Goal: Task Accomplishment & Management: Use online tool/utility

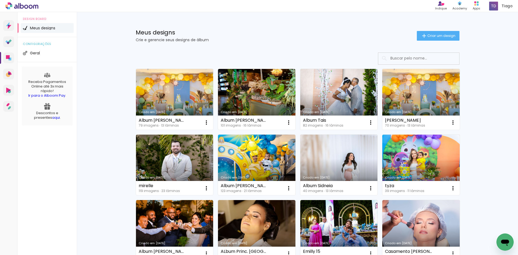
click at [437, 35] on span "Criar um design" at bounding box center [441, 36] width 28 height 4
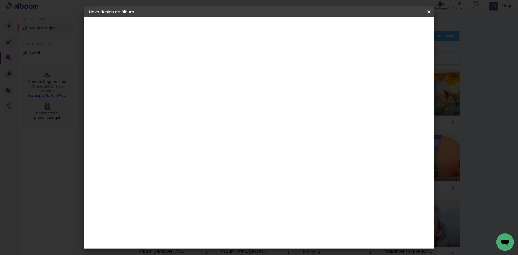
click at [177, 70] on input at bounding box center [177, 72] width 0 height 8
type input "Album Crisnanda"
type paper-input "Album Crisnanda"
click at [0, 0] on slot "Avançar" at bounding box center [0, 0] width 0 height 0
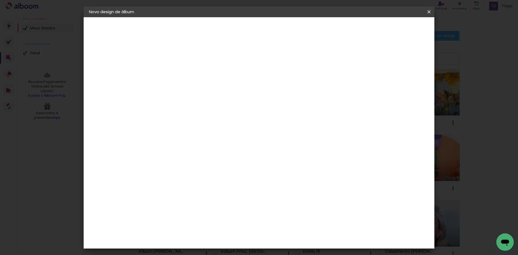
click at [193, 149] on div "Evidence" at bounding box center [183, 151] width 19 height 4
click at [0, 0] on slot "Avançar" at bounding box center [0, 0] width 0 height 0
click at [198, 90] on input "text" at bounding box center [187, 94] width 21 height 8
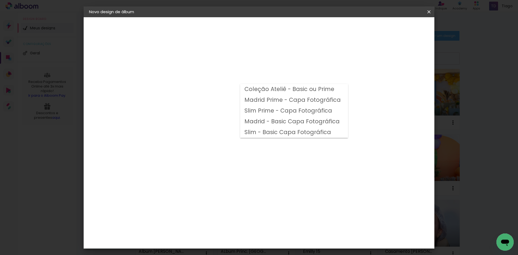
click at [0, 0] on slot "Madrid - Basic Capa Fotográfica" at bounding box center [0, 0] width 0 height 0
type input "Madrid - Basic Capa Fotográfica"
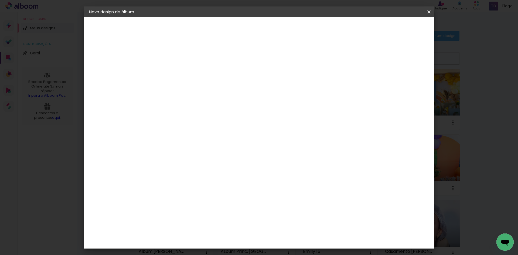
scroll to position [54, 0]
click at [214, 239] on span "20 × 20" at bounding box center [201, 246] width 25 height 14
click at [0, 0] on slot "Avançar" at bounding box center [0, 0] width 0 height 0
click at [401, 24] on paper-button "Iniciar design" at bounding box center [382, 28] width 35 height 9
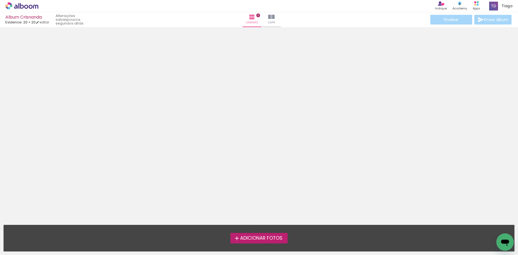
click at [264, 242] on label "Adicionar Fotos" at bounding box center [258, 238] width 57 height 10
click at [0, 0] on input "file" at bounding box center [0, 0] width 0 height 0
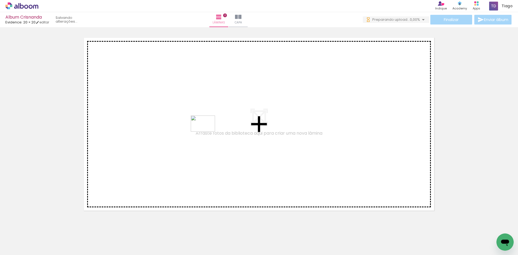
drag, startPoint x: 238, startPoint y: 241, endPoint x: 205, endPoint y: 132, distance: 114.5
click at [207, 132] on quentale-workspace at bounding box center [259, 127] width 518 height 255
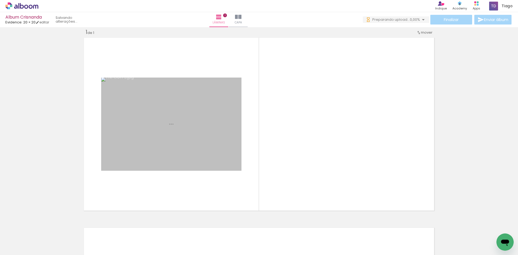
scroll to position [7, 0]
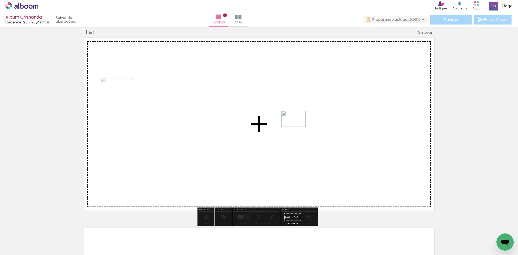
drag, startPoint x: 270, startPoint y: 239, endPoint x: 298, endPoint y: 127, distance: 115.6
click at [298, 127] on quentale-workspace at bounding box center [259, 127] width 518 height 255
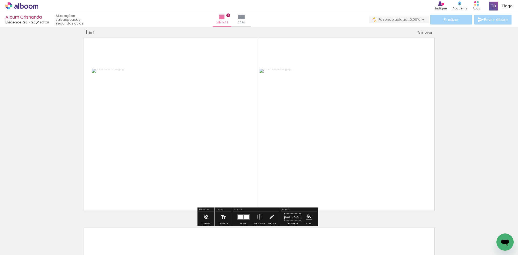
click at [247, 218] on div at bounding box center [247, 217] width 6 height 4
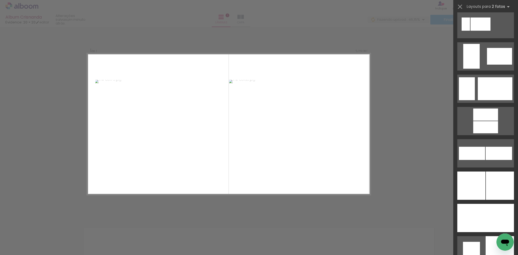
scroll to position [1240, 0]
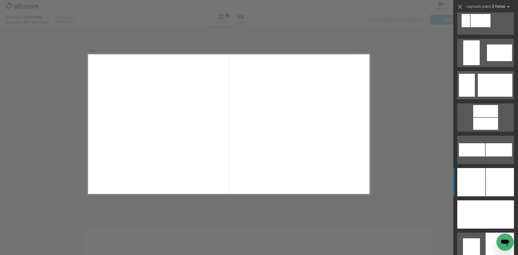
click at [473, 191] on div at bounding box center [471, 182] width 28 height 28
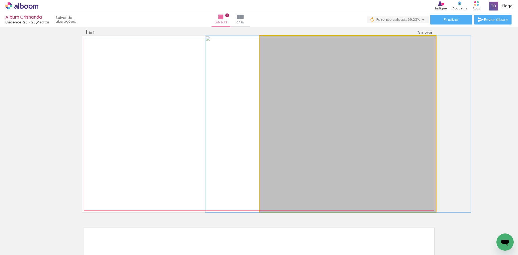
drag, startPoint x: 367, startPoint y: 116, endPoint x: 357, endPoint y: 116, distance: 9.7
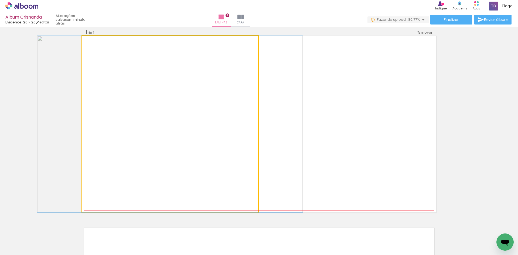
click at [163, 124] on quentale-photo at bounding box center [170, 124] width 176 height 177
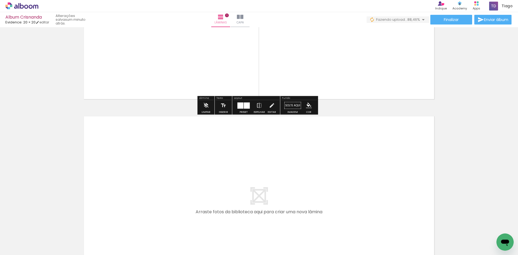
scroll to position [133, 0]
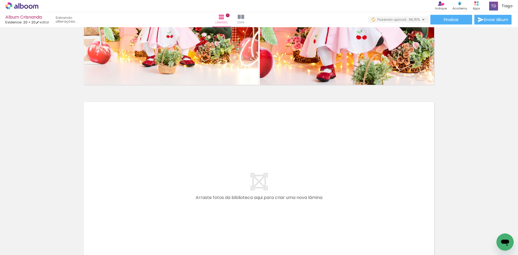
click at [17, 241] on input "Todas as fotos" at bounding box center [15, 239] width 21 height 5
click at [0, 0] on slot "Não utilizadas" at bounding box center [0, 0] width 0 height 0
type input "Não utilizadas"
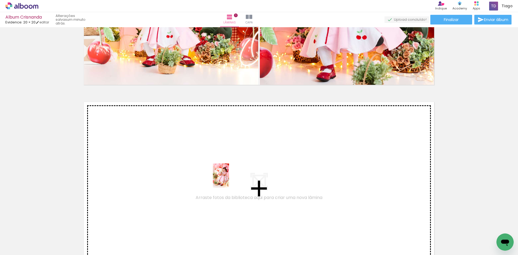
drag, startPoint x: 234, startPoint y: 242, endPoint x: 229, endPoint y: 180, distance: 62.3
click at [229, 180] on quentale-workspace at bounding box center [259, 127] width 518 height 255
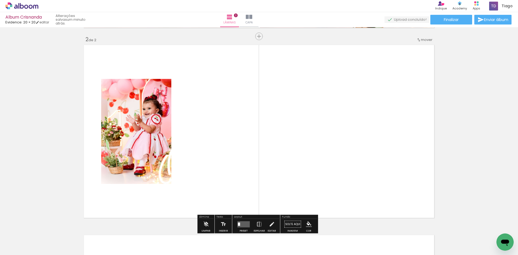
scroll to position [197, 0]
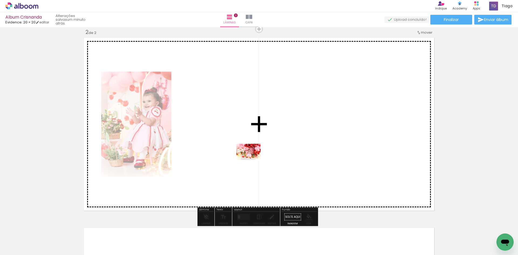
drag, startPoint x: 244, startPoint y: 238, endPoint x: 253, endPoint y: 160, distance: 78.2
click at [253, 160] on quentale-workspace at bounding box center [259, 127] width 518 height 255
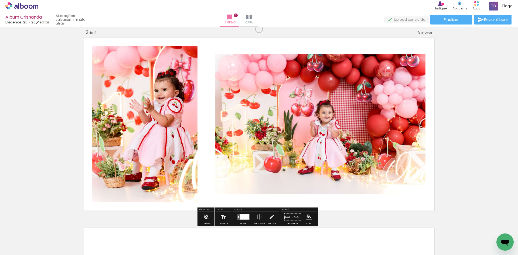
click at [237, 220] on quentale-layouter at bounding box center [243, 217] width 12 height 6
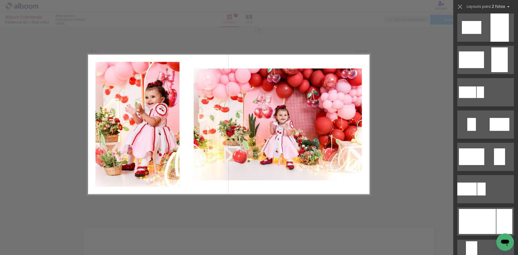
scroll to position [71, 0]
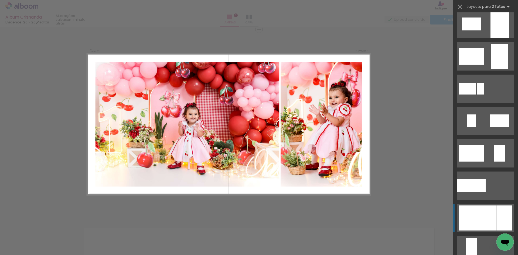
click at [488, 217] on div at bounding box center [477, 218] width 37 height 25
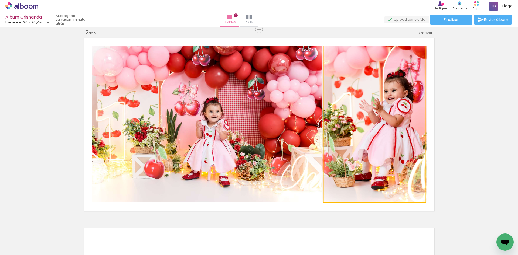
click at [384, 113] on quentale-photo at bounding box center [375, 124] width 102 height 156
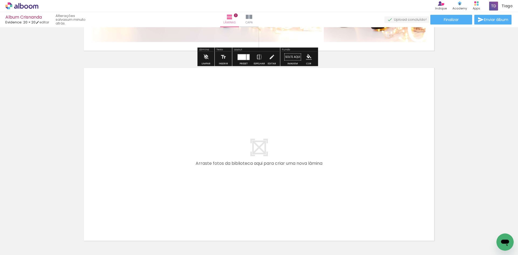
scroll to position [359, 0]
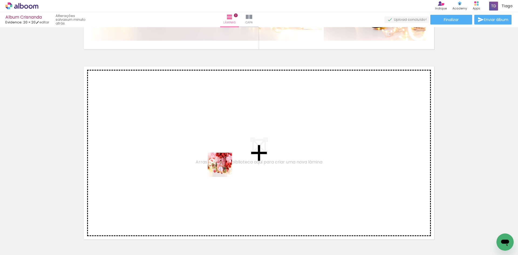
drag, startPoint x: 237, startPoint y: 233, endPoint x: 224, endPoint y: 168, distance: 65.9
click at [224, 168] on quentale-workspace at bounding box center [259, 127] width 518 height 255
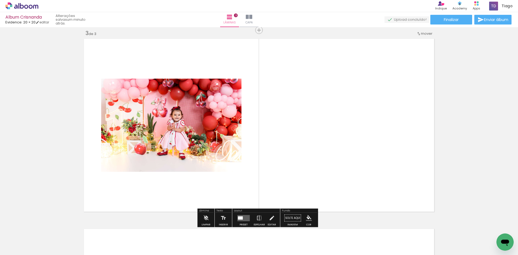
scroll to position [388, 0]
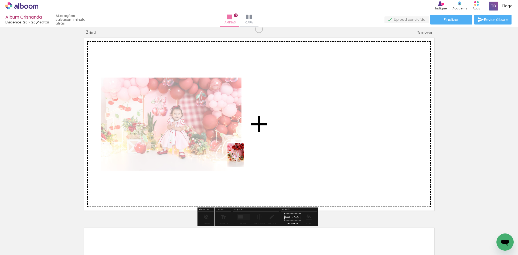
drag, startPoint x: 239, startPoint y: 238, endPoint x: 244, endPoint y: 159, distance: 78.9
click at [244, 159] on quentale-workspace at bounding box center [259, 127] width 518 height 255
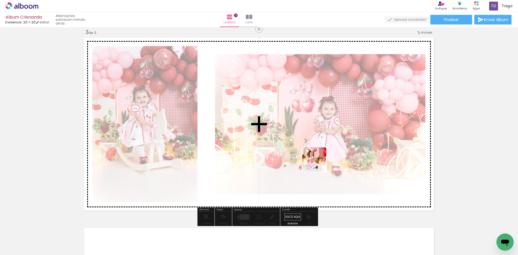
drag, startPoint x: 331, startPoint y: 240, endPoint x: 323, endPoint y: 193, distance: 47.4
click at [318, 163] on quentale-workspace at bounding box center [259, 127] width 518 height 255
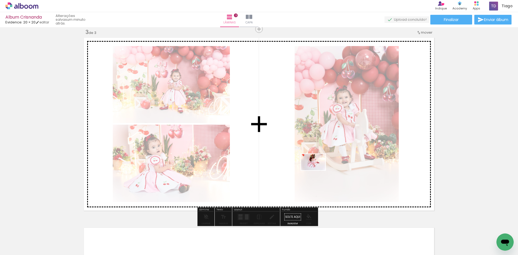
drag, startPoint x: 325, startPoint y: 239, endPoint x: 317, endPoint y: 170, distance: 69.2
click at [317, 170] on quentale-workspace at bounding box center [259, 127] width 518 height 255
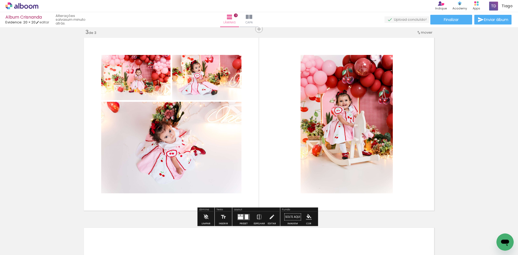
click at [246, 218] on div at bounding box center [246, 217] width 3 height 5
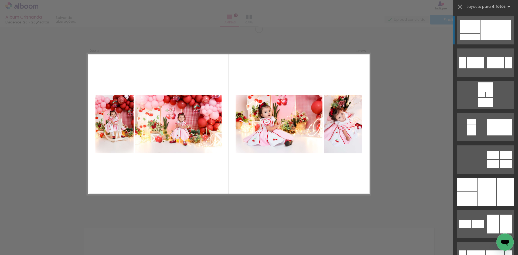
scroll to position [2042, 0]
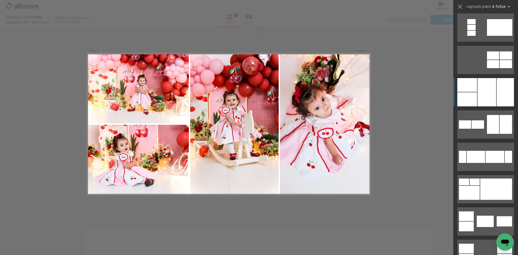
click at [502, 98] on div at bounding box center [505, 92] width 17 height 28
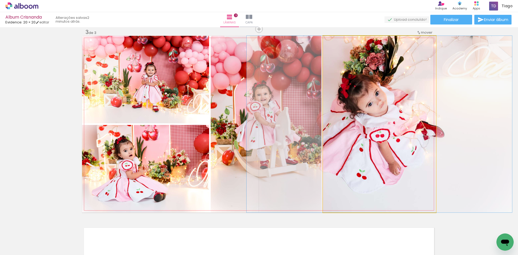
click at [399, 98] on quentale-photo at bounding box center [379, 124] width 113 height 177
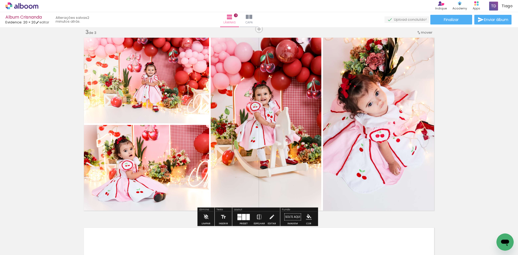
click at [260, 220] on iron-icon at bounding box center [259, 217] width 6 height 11
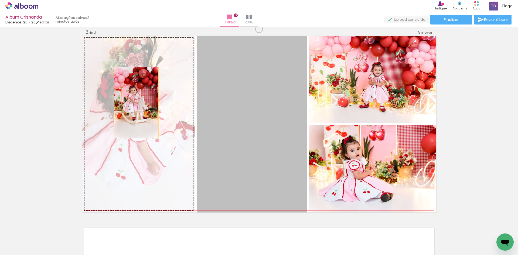
drag, startPoint x: 254, startPoint y: 118, endPoint x: 134, endPoint y: 103, distance: 121.3
click at [0, 0] on slot at bounding box center [0, 0] width 0 height 0
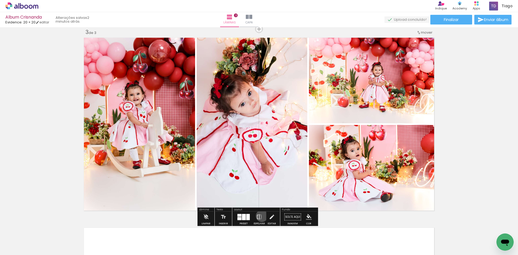
click at [260, 217] on iron-icon at bounding box center [259, 217] width 6 height 11
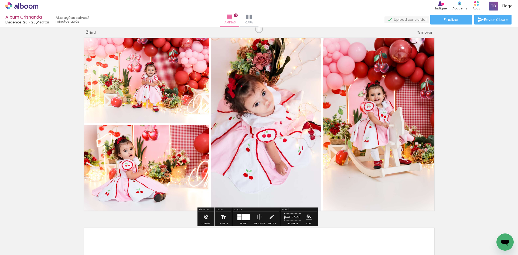
click at [260, 217] on iron-icon at bounding box center [259, 217] width 6 height 11
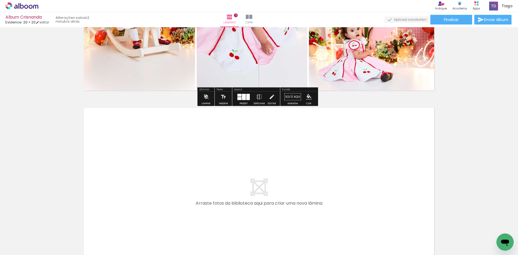
scroll to position [550, 0]
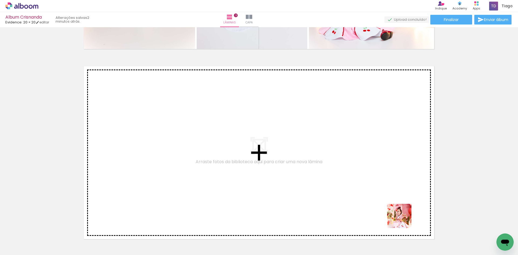
drag, startPoint x: 403, startPoint y: 220, endPoint x: 335, endPoint y: 156, distance: 93.9
click at [335, 156] on quentale-workspace at bounding box center [259, 127] width 518 height 255
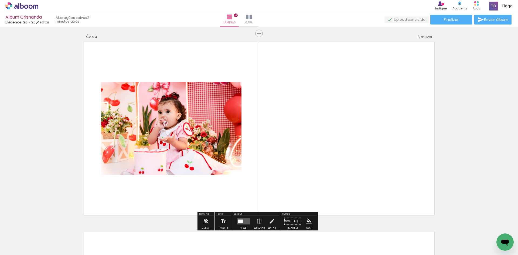
scroll to position [578, 0]
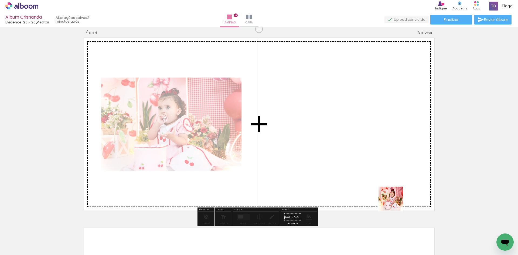
drag, startPoint x: 421, startPoint y: 231, endPoint x: 339, endPoint y: 141, distance: 121.5
click at [339, 141] on quentale-workspace at bounding box center [259, 127] width 518 height 255
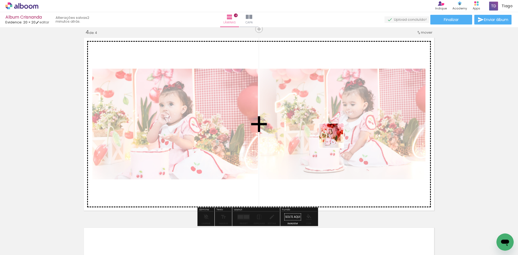
drag, startPoint x: 396, startPoint y: 189, endPoint x: 327, endPoint y: 132, distance: 89.7
click at [327, 132] on quentale-workspace at bounding box center [259, 127] width 518 height 255
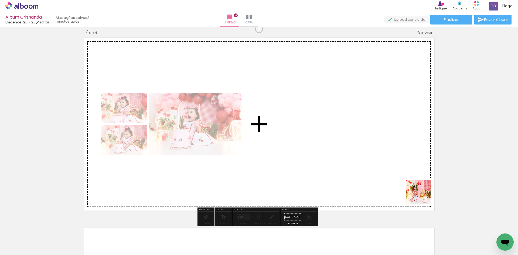
drag, startPoint x: 454, startPoint y: 240, endPoint x: 403, endPoint y: 180, distance: 79.4
click at [389, 165] on quentale-workspace at bounding box center [259, 127] width 518 height 255
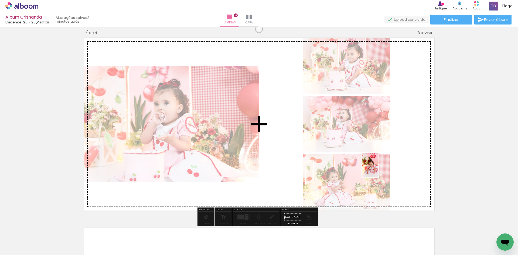
drag, startPoint x: 455, startPoint y: 237, endPoint x: 378, endPoint y: 170, distance: 101.9
click at [378, 170] on quentale-workspace at bounding box center [259, 127] width 518 height 255
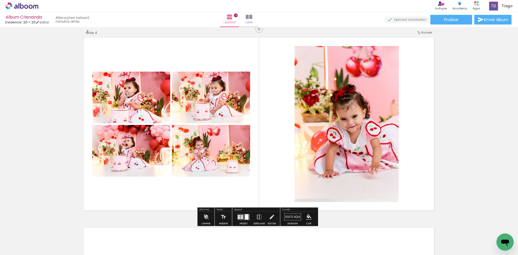
click at [245, 218] on div at bounding box center [247, 216] width 4 height 5
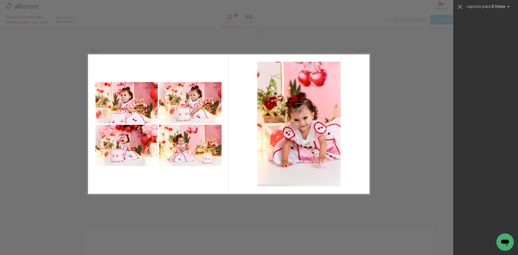
scroll to position [0, 0]
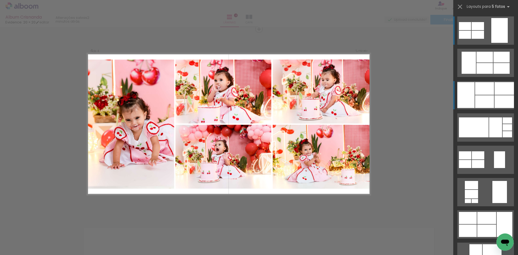
click at [489, 104] on div at bounding box center [484, 101] width 19 height 13
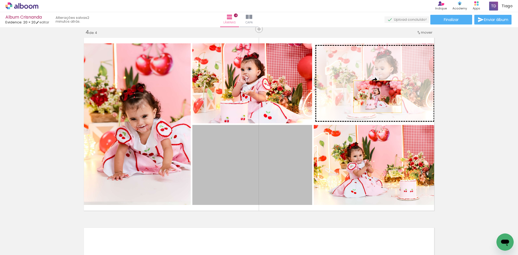
drag, startPoint x: 272, startPoint y: 165, endPoint x: 376, endPoint y: 97, distance: 124.0
click at [0, 0] on slot at bounding box center [0, 0] width 0 height 0
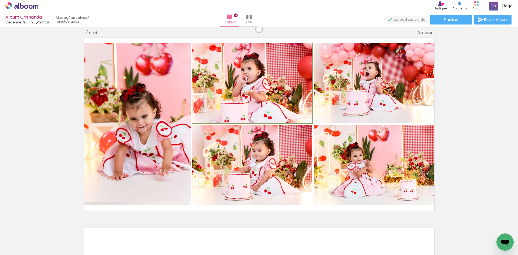
click at [254, 103] on quentale-photo at bounding box center [252, 83] width 120 height 80
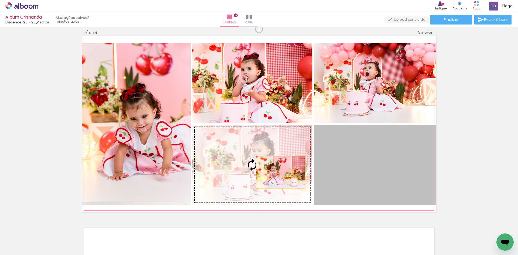
drag, startPoint x: 424, startPoint y: 176, endPoint x: 278, endPoint y: 173, distance: 146.0
click at [0, 0] on slot at bounding box center [0, 0] width 0 height 0
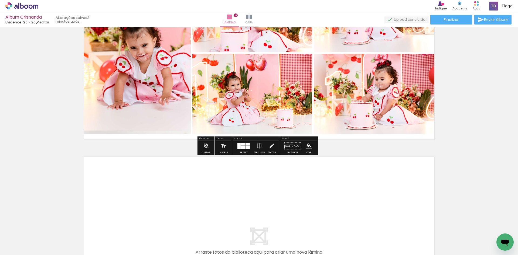
scroll to position [650, 0]
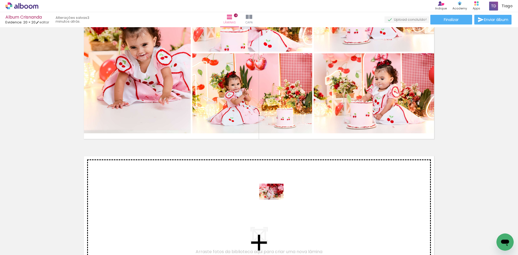
drag, startPoint x: 306, startPoint y: 234, endPoint x: 275, endPoint y: 200, distance: 46.0
click at [275, 200] on quentale-workspace at bounding box center [259, 127] width 518 height 255
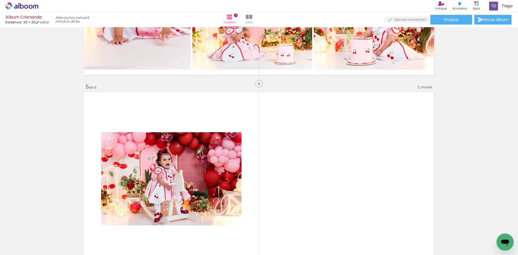
scroll to position [769, 0]
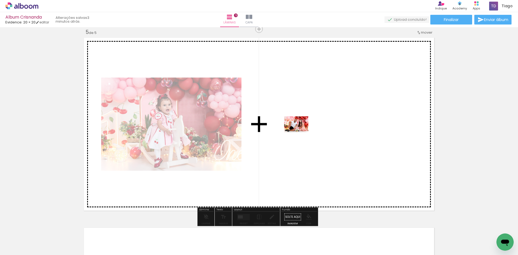
drag, startPoint x: 121, startPoint y: 243, endPoint x: 300, endPoint y: 133, distance: 210.3
click at [300, 133] on quentale-workspace at bounding box center [259, 127] width 518 height 255
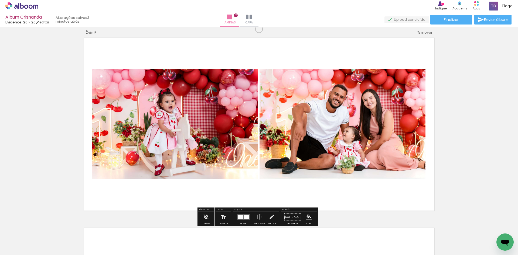
click at [241, 218] on div at bounding box center [240, 217] width 5 height 4
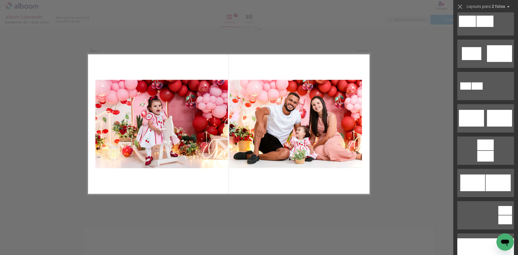
scroll to position [259, 0]
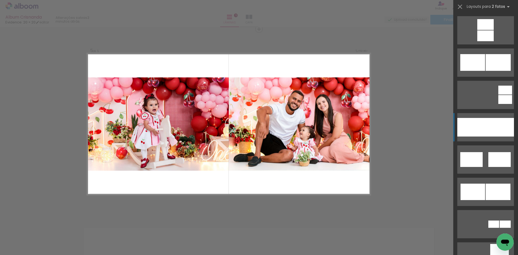
click at [486, 128] on div at bounding box center [500, 127] width 28 height 19
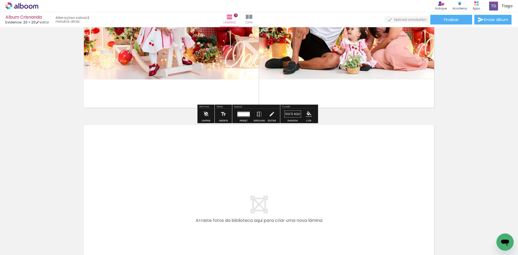
scroll to position [877, 0]
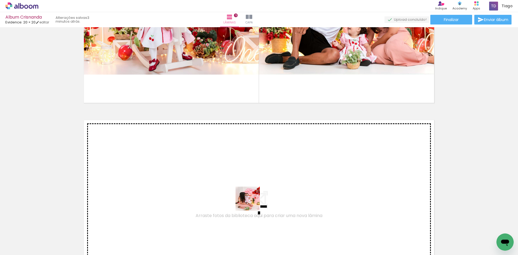
drag, startPoint x: 252, startPoint y: 203, endPoint x: 247, endPoint y: 195, distance: 9.2
click at [247, 195] on quentale-workspace at bounding box center [259, 127] width 518 height 255
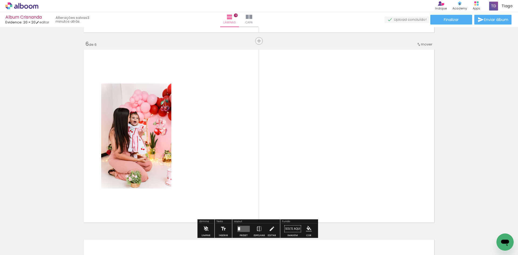
scroll to position [959, 0]
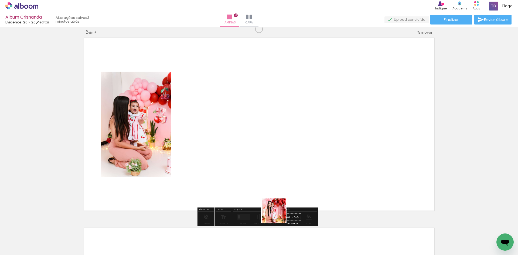
drag, startPoint x: 278, startPoint y: 215, endPoint x: 279, endPoint y: 190, distance: 25.4
click at [279, 190] on quentale-workspace at bounding box center [259, 127] width 518 height 255
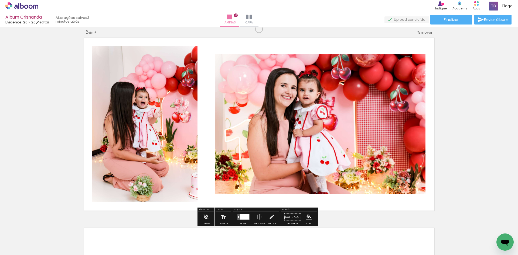
click at [244, 218] on div at bounding box center [244, 216] width 9 height 5
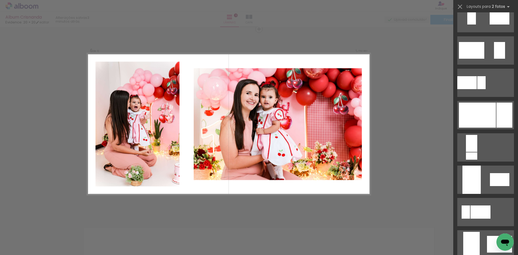
scroll to position [203, 0]
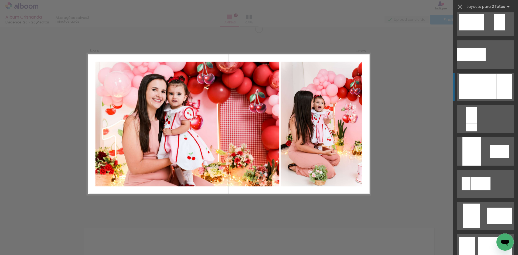
click at [484, 94] on div at bounding box center [477, 86] width 37 height 25
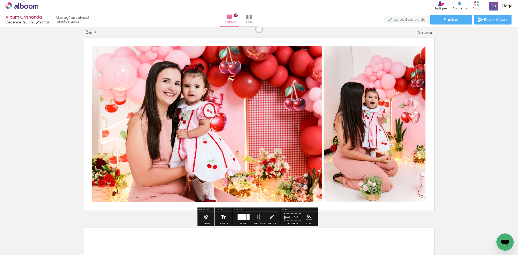
click at [250, 217] on paper-button "Preset" at bounding box center [243, 219] width 17 height 14
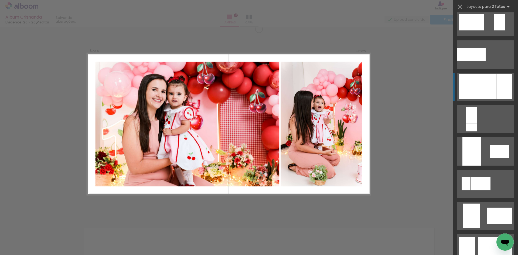
scroll to position [259, 0]
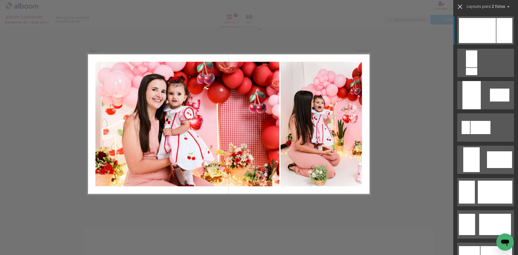
click at [459, 4] on iron-icon at bounding box center [460, 7] width 8 height 8
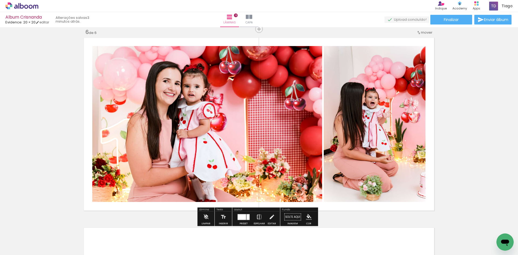
click at [254, 220] on paper-button "Espelhar" at bounding box center [259, 219] width 14 height 14
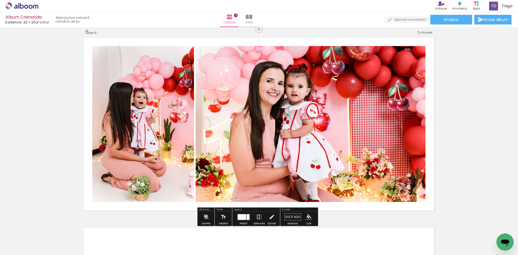
click at [254, 220] on paper-button "Espelhar" at bounding box center [259, 219] width 14 height 14
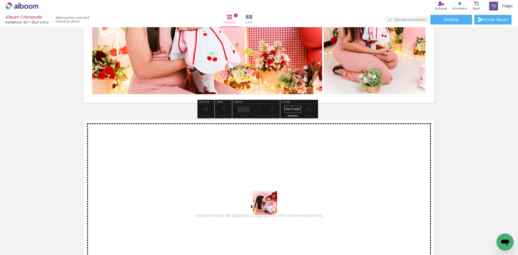
drag, startPoint x: 269, startPoint y: 236, endPoint x: 269, endPoint y: 207, distance: 29.1
click at [269, 207] on quentale-workspace at bounding box center [259, 127] width 518 height 255
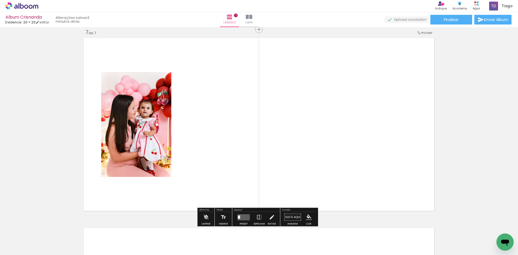
scroll to position [1150, 0]
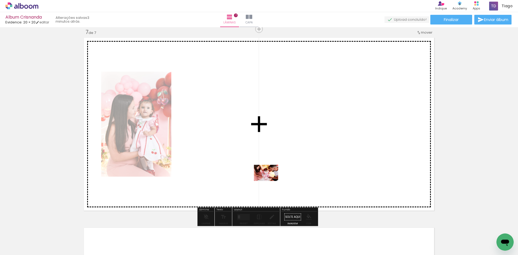
drag, startPoint x: 272, startPoint y: 239, endPoint x: 271, endPoint y: 177, distance: 61.8
click at [271, 177] on quentale-workspace at bounding box center [259, 127] width 518 height 255
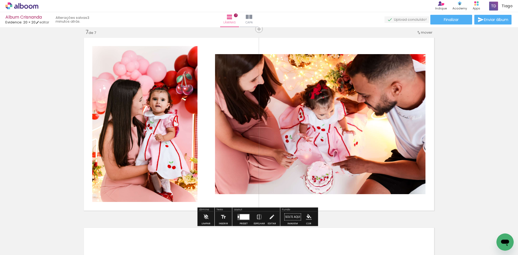
click at [247, 216] on div at bounding box center [244, 216] width 9 height 5
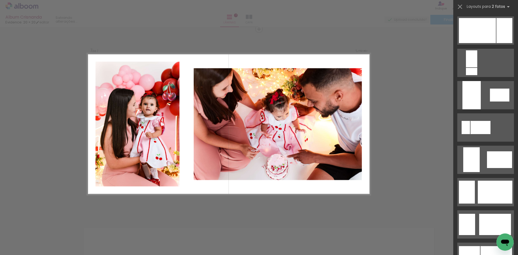
scroll to position [0, 0]
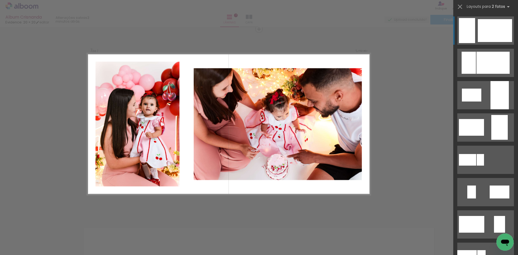
drag, startPoint x: 514, startPoint y: 27, endPoint x: 516, endPoint y: 30, distance: 3.6
click at [516, 30] on div at bounding box center [485, 133] width 65 height 243
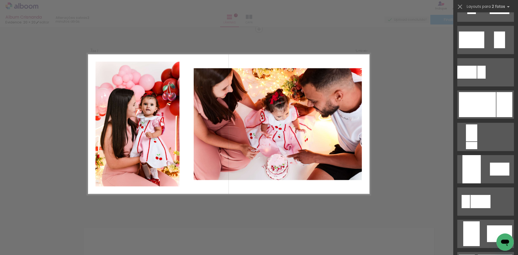
scroll to position [188, 0]
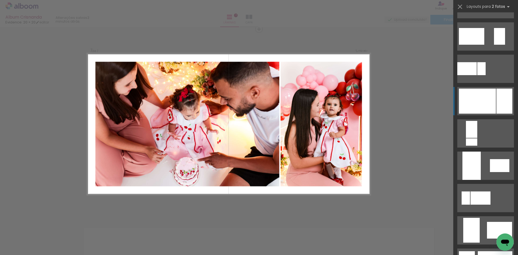
click at [482, 102] on div at bounding box center [477, 101] width 37 height 25
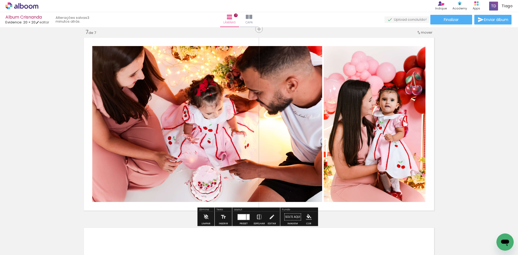
click at [258, 218] on iron-icon at bounding box center [259, 217] width 6 height 11
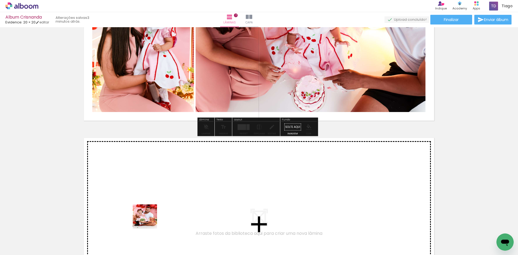
drag, startPoint x: 152, startPoint y: 243, endPoint x: 147, endPoint y: 204, distance: 39.1
click at [147, 204] on quentale-workspace at bounding box center [259, 127] width 518 height 255
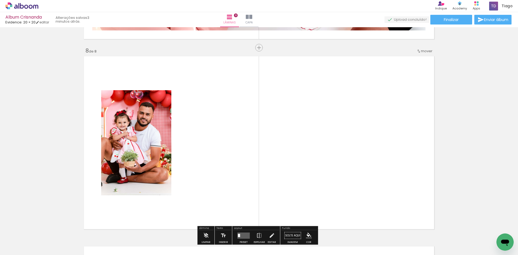
scroll to position [1340, 0]
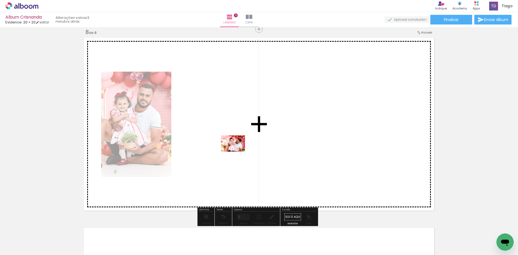
drag, startPoint x: 119, startPoint y: 245, endPoint x: 237, endPoint y: 152, distance: 150.2
click at [237, 152] on quentale-workspace at bounding box center [259, 127] width 518 height 255
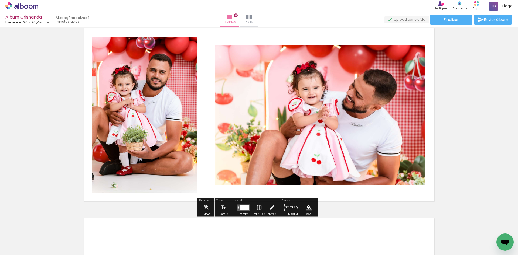
scroll to position [1358, 0]
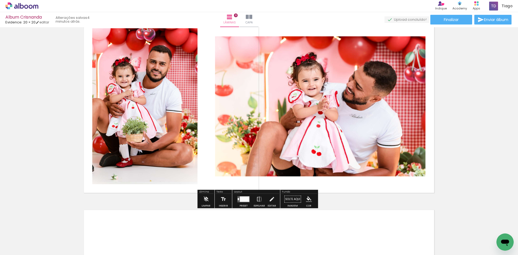
click at [240, 200] on div at bounding box center [244, 199] width 9 height 5
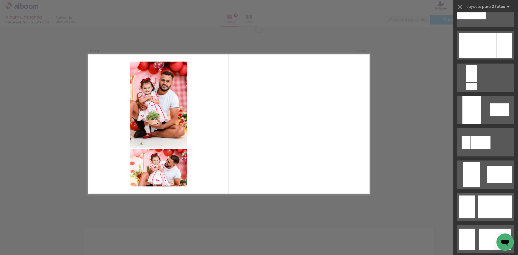
scroll to position [162, 0]
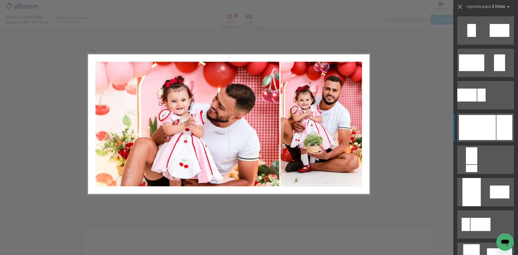
click at [496, 133] on div at bounding box center [504, 127] width 16 height 25
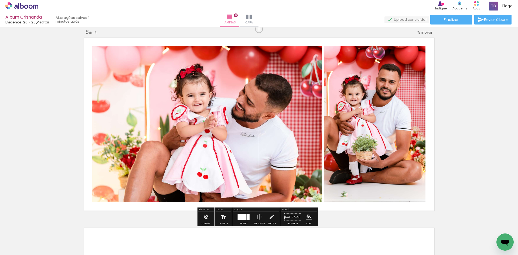
click at [260, 219] on iron-icon at bounding box center [259, 217] width 6 height 11
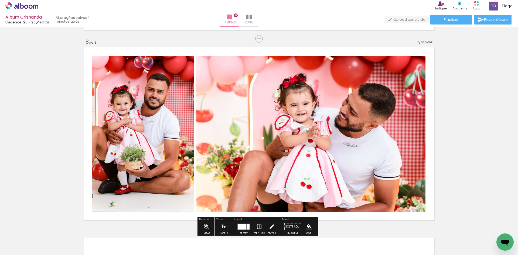
scroll to position [1466, 0]
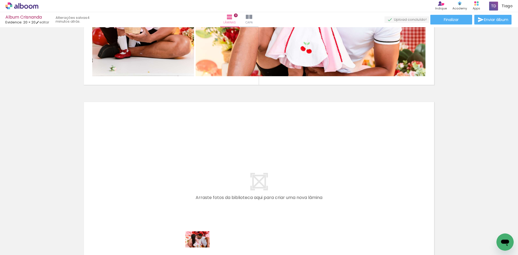
drag, startPoint x: 185, startPoint y: 240, endPoint x: 202, endPoint y: 248, distance: 18.8
click at [44, 248] on iron-horizontal-list at bounding box center [38, 239] width 11 height 34
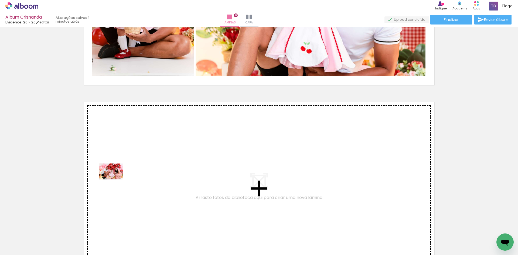
drag, startPoint x: 58, startPoint y: 241, endPoint x: 116, endPoint y: 179, distance: 84.5
click at [116, 179] on quentale-workspace at bounding box center [259, 127] width 518 height 255
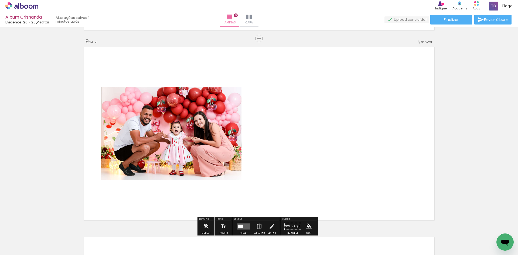
scroll to position [1531, 0]
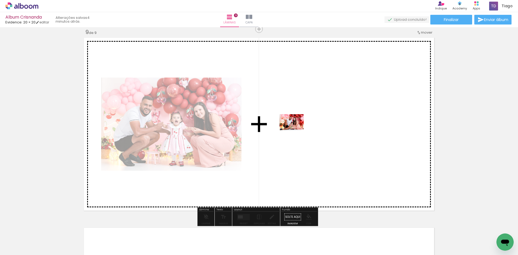
drag, startPoint x: 100, startPoint y: 197, endPoint x: 308, endPoint y: 130, distance: 218.0
click at [308, 130] on quentale-workspace at bounding box center [259, 127] width 518 height 255
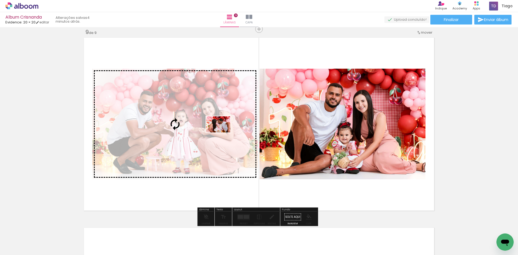
drag, startPoint x: 120, startPoint y: 234, endPoint x: 222, endPoint y: 133, distance: 143.8
click at [222, 133] on quentale-workspace at bounding box center [259, 127] width 518 height 255
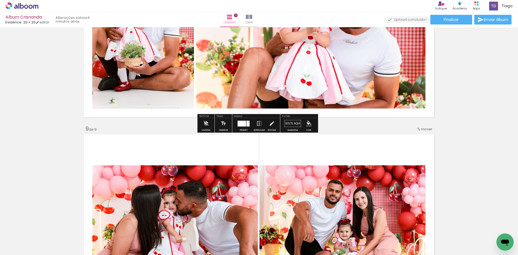
scroll to position [1549, 0]
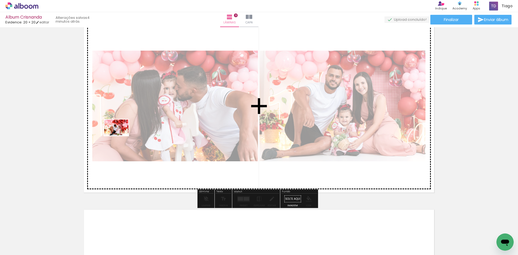
drag, startPoint x: 86, startPoint y: 238, endPoint x: 123, endPoint y: 133, distance: 111.4
click at [123, 133] on quentale-workspace at bounding box center [259, 127] width 518 height 255
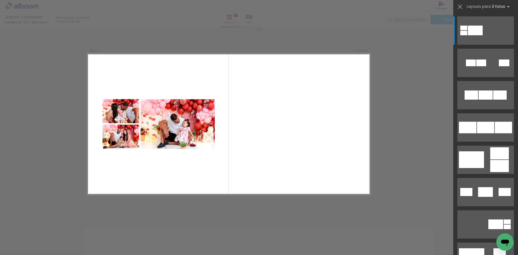
scroll to position [261, 0]
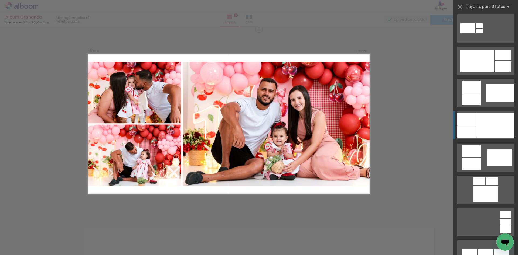
click at [485, 133] on div at bounding box center [494, 125] width 37 height 25
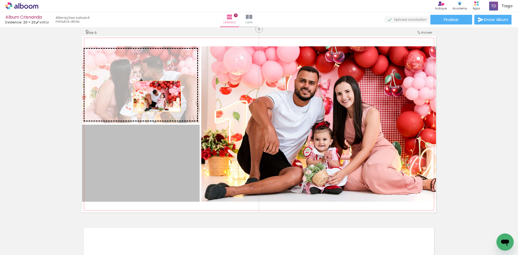
drag, startPoint x: 155, startPoint y: 155, endPoint x: 156, endPoint y: 92, distance: 62.3
click at [0, 0] on slot at bounding box center [0, 0] width 0 height 0
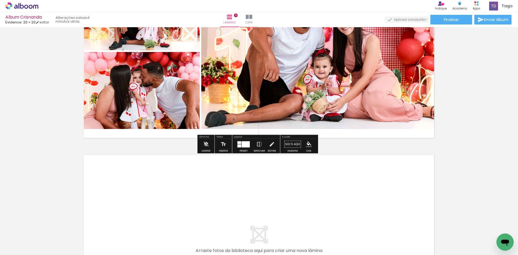
scroll to position [1639, 0]
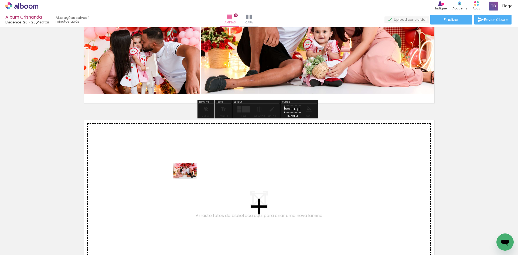
drag, startPoint x: 90, startPoint y: 237, endPoint x: 189, endPoint y: 179, distance: 114.2
click at [189, 179] on quentale-workspace at bounding box center [259, 127] width 518 height 255
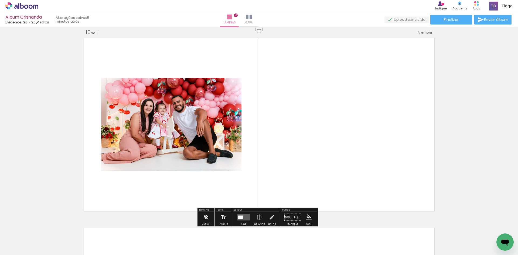
scroll to position [1721, 0]
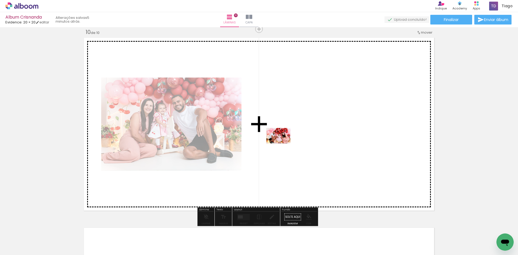
drag, startPoint x: 149, startPoint y: 202, endPoint x: 282, endPoint y: 144, distance: 145.8
click at [282, 144] on quentale-workspace at bounding box center [259, 127] width 518 height 255
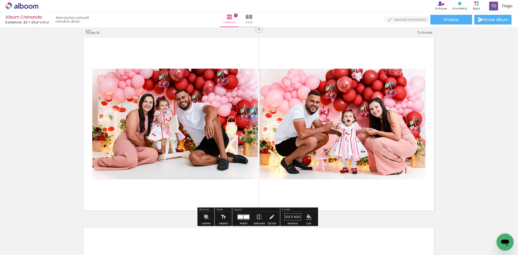
click at [240, 220] on quentale-layouter at bounding box center [243, 217] width 12 height 6
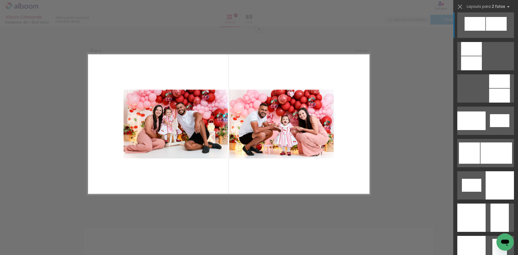
scroll to position [626, 0]
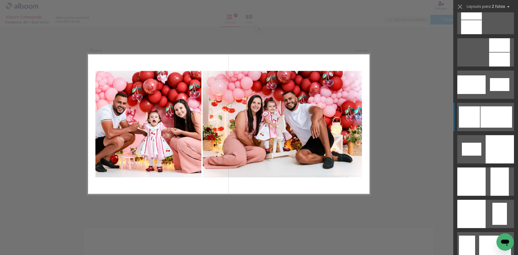
click at [493, 119] on div at bounding box center [496, 117] width 32 height 21
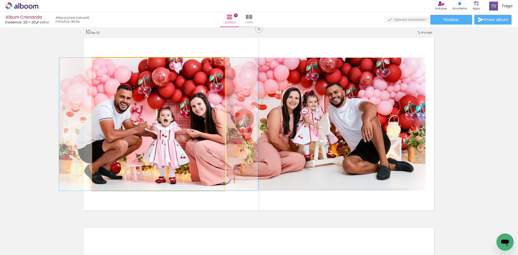
click at [126, 84] on quentale-photo at bounding box center [158, 124] width 132 height 133
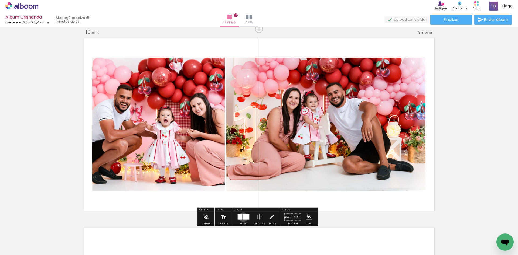
click at [243, 217] on div at bounding box center [246, 216] width 7 height 5
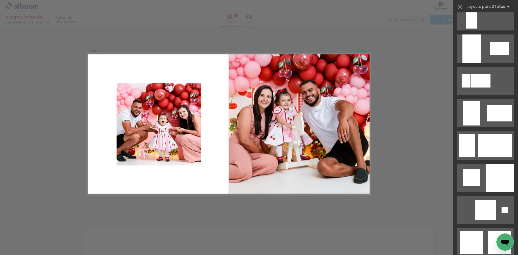
scroll to position [1342, 0]
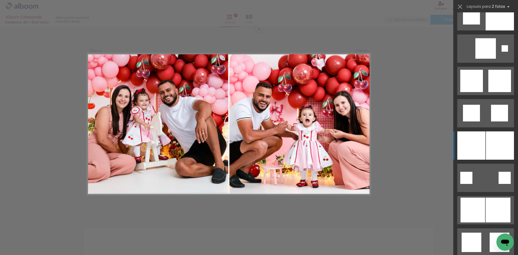
click at [492, 140] on div at bounding box center [500, 146] width 28 height 28
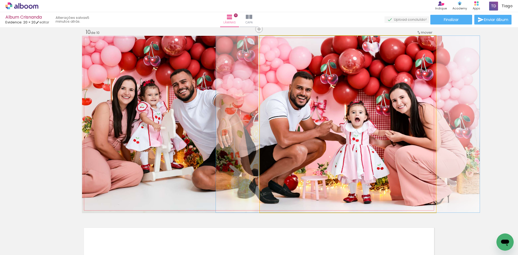
click at [307, 153] on quentale-photo at bounding box center [348, 124] width 176 height 177
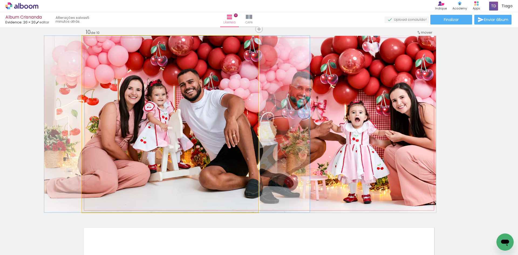
drag, startPoint x: 143, startPoint y: 143, endPoint x: 150, endPoint y: 143, distance: 7.3
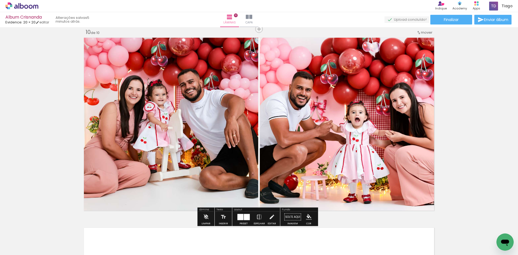
click at [246, 218] on div at bounding box center [247, 217] width 6 height 6
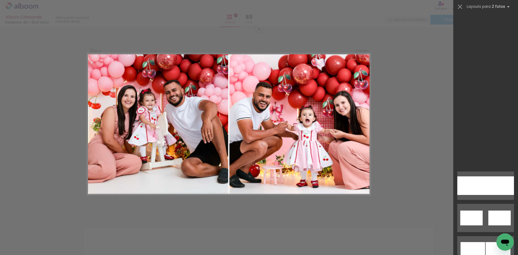
scroll to position [0, 0]
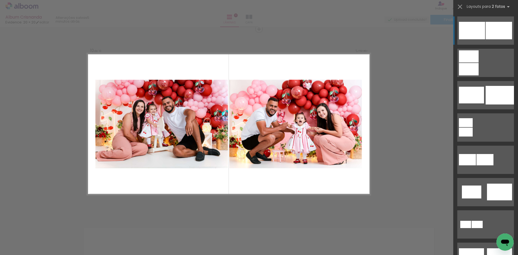
click at [490, 32] on div at bounding box center [499, 31] width 26 height 18
